Goal: Task Accomplishment & Management: Complete application form

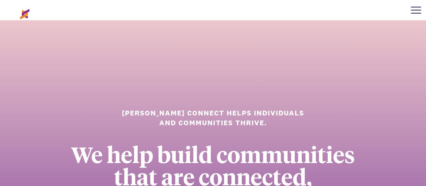
click at [416, 6] on div at bounding box center [416, 10] width 20 height 20
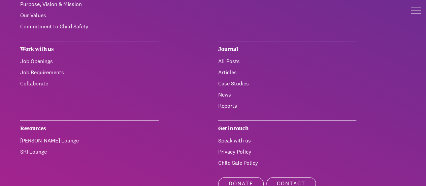
scroll to position [66, 0]
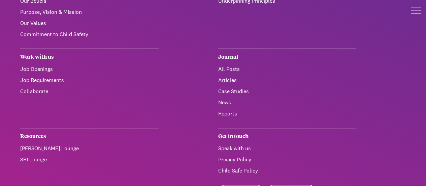
click at [32, 147] on link "[PERSON_NAME] Lounge" at bounding box center [49, 148] width 59 height 7
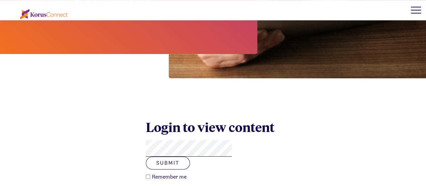
scroll to position [192, 0]
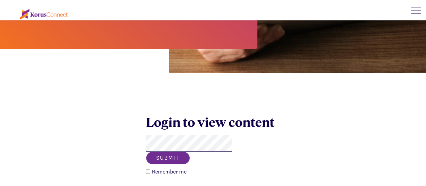
click at [190, 151] on button "Submit" at bounding box center [168, 157] width 44 height 13
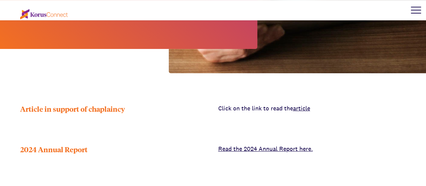
click at [243, 185] on link "School Chaplain Monthly Report User Guide (July 2021)" at bounding box center [289, 189] width 143 height 8
